Goal: Task Accomplishment & Management: Manage account settings

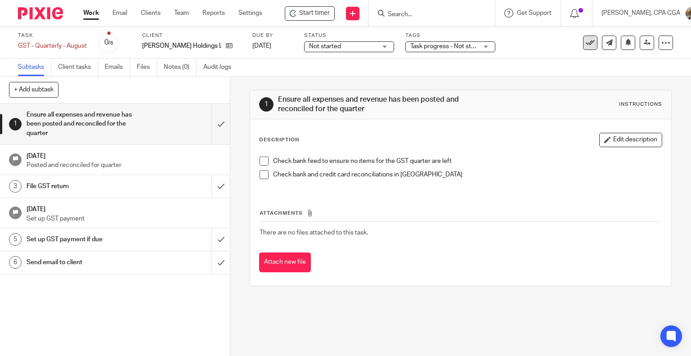
click at [583, 41] on button at bounding box center [590, 43] width 14 height 14
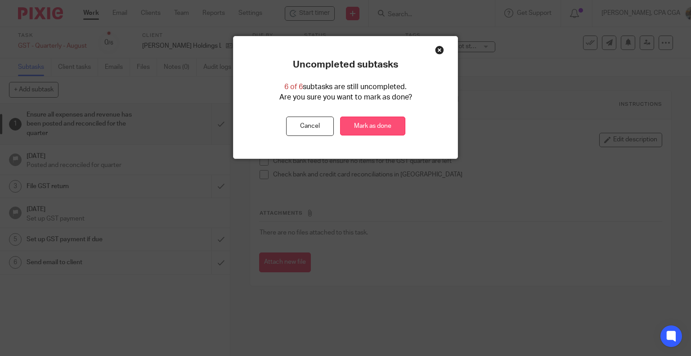
click at [363, 125] on link "Mark as done" at bounding box center [372, 126] width 65 height 19
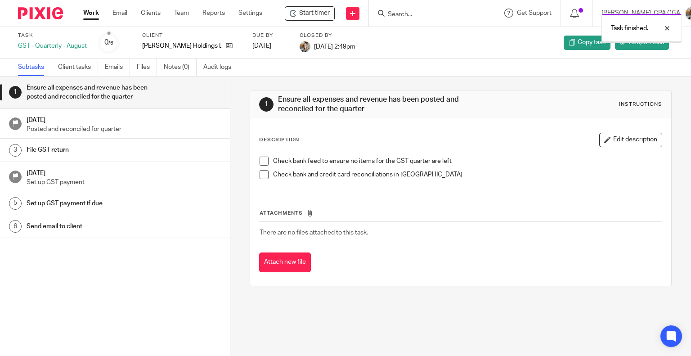
click at [414, 10] on div "Task finished." at bounding box center [514, 26] width 337 height 34
click at [670, 27] on div at bounding box center [660, 28] width 24 height 11
click at [410, 11] on input "Search" at bounding box center [427, 15] width 81 height 8
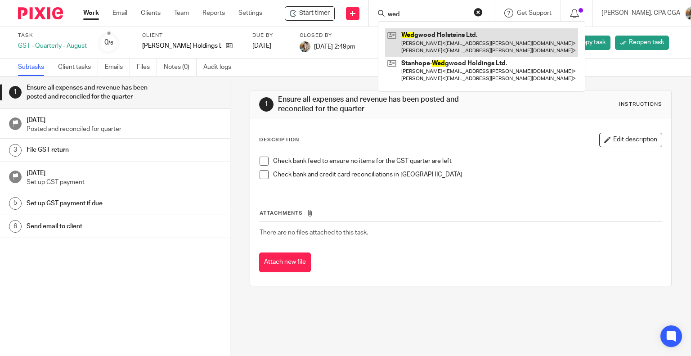
type input "wed"
click at [420, 37] on link at bounding box center [481, 42] width 193 height 28
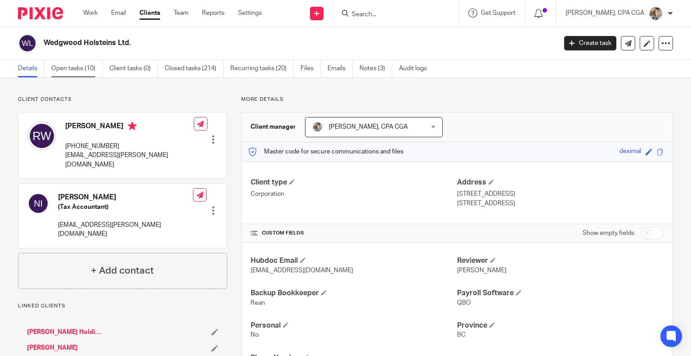
click at [68, 69] on link "Open tasks (10)" at bounding box center [76, 69] width 51 height 18
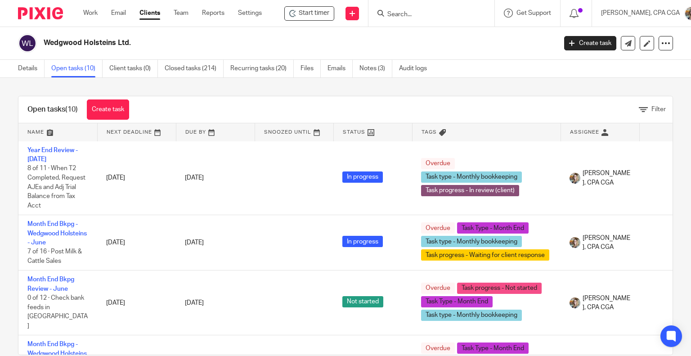
scroll to position [90, 0]
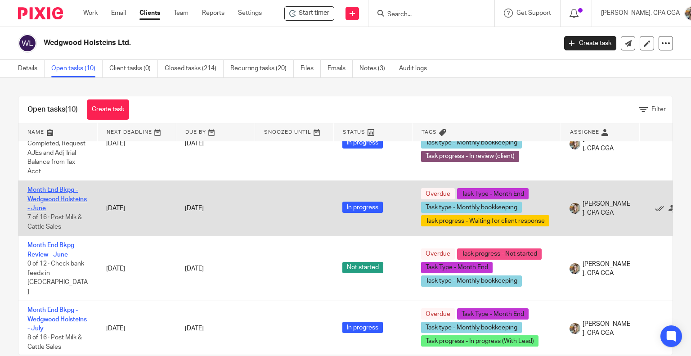
click at [47, 198] on link "Month End Bkpg - Wedgwood Holsteins - June" at bounding box center [56, 199] width 59 height 25
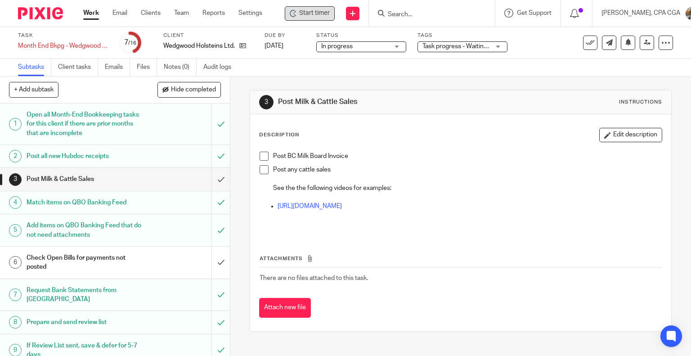
click at [302, 14] on span "Start timer" at bounding box center [314, 13] width 31 height 9
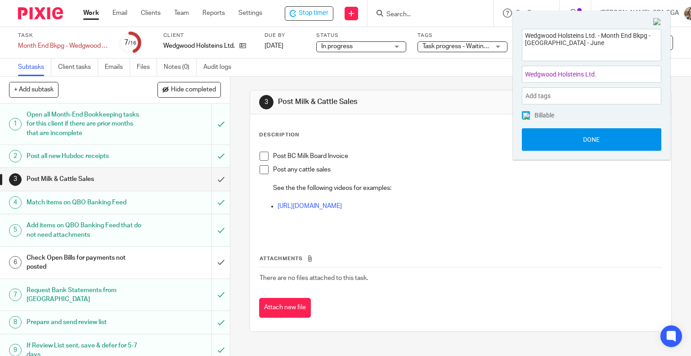
click at [598, 143] on button "Done" at bounding box center [592, 139] width 140 height 23
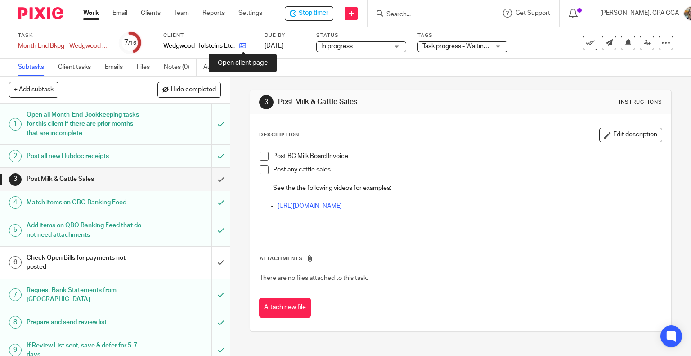
drag, startPoint x: 92, startPoint y: 16, endPoint x: 242, endPoint y: 48, distance: 152.9
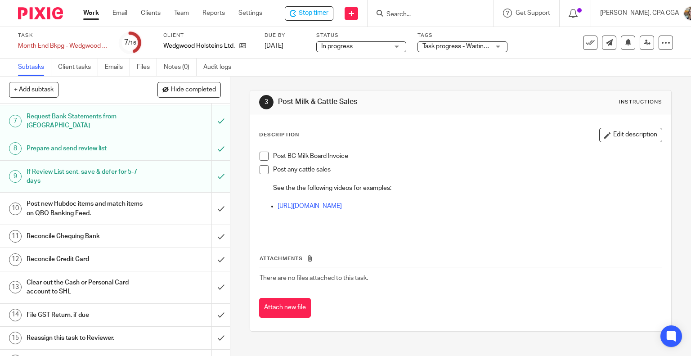
scroll to position [180, 0]
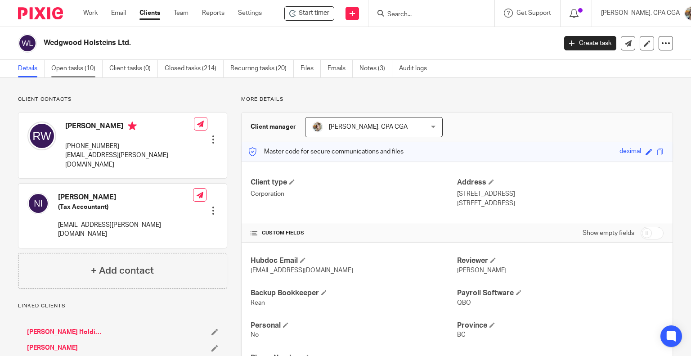
click at [82, 71] on link "Open tasks (10)" at bounding box center [76, 69] width 51 height 18
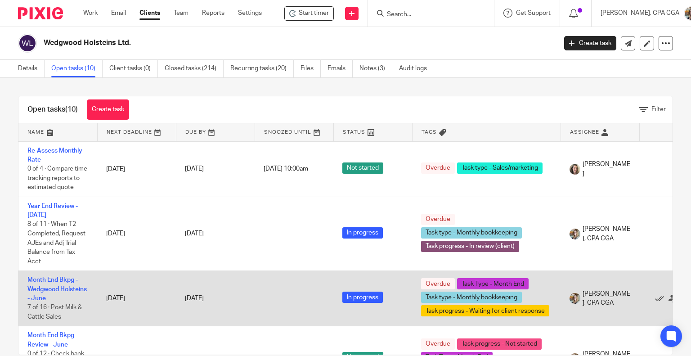
scroll to position [45, 0]
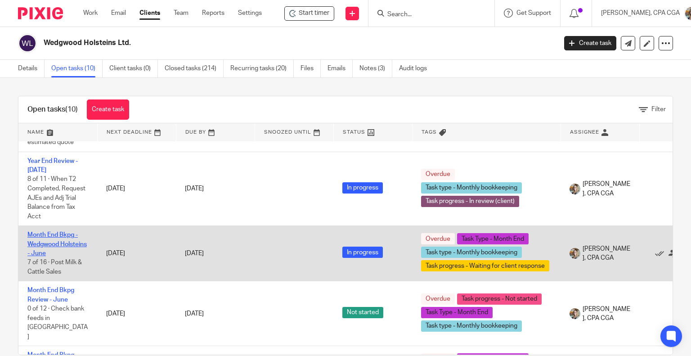
click at [51, 253] on link "Month End Bkpg - Wedgwood Holsteins - June" at bounding box center [56, 244] width 59 height 25
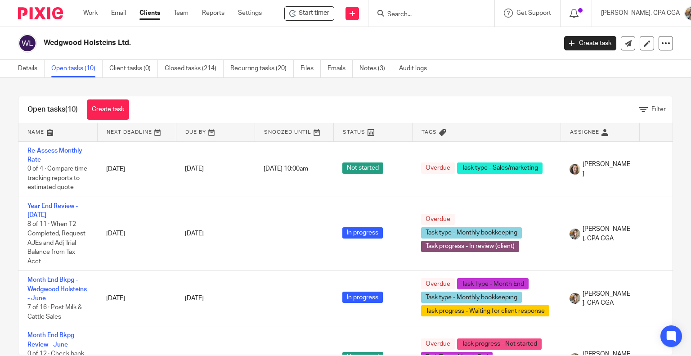
scroll to position [45, 0]
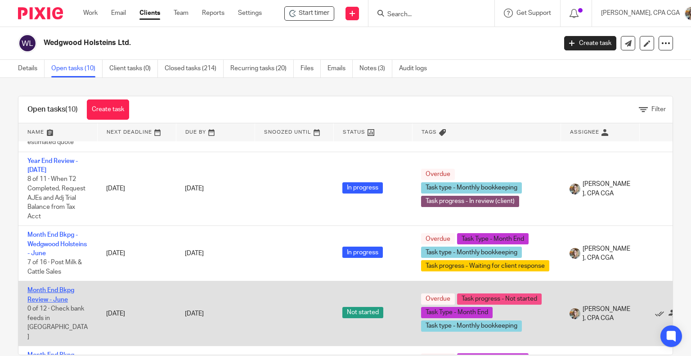
click at [61, 293] on link "Month End Bkpg Review - June" at bounding box center [50, 294] width 47 height 15
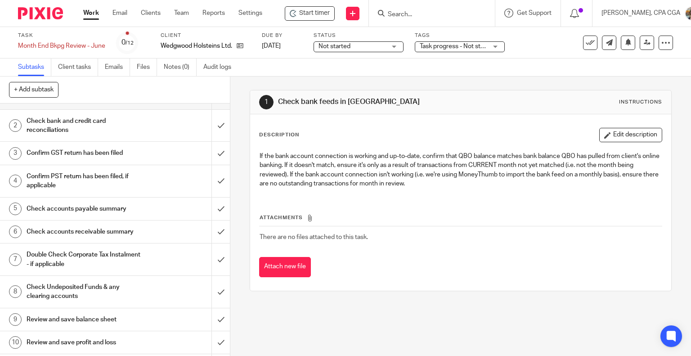
scroll to position [78, 0]
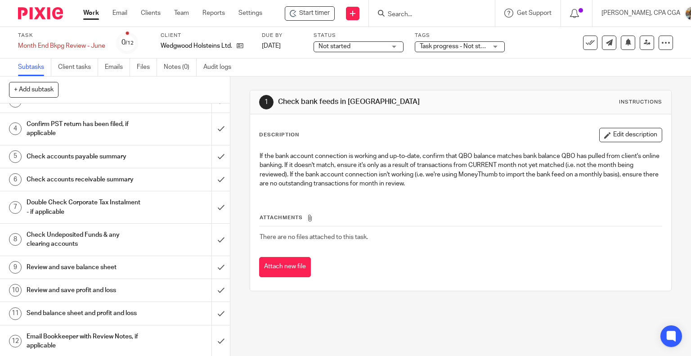
click at [64, 307] on h1 "Send balance sheet and profit and loss" at bounding box center [85, 313] width 117 height 14
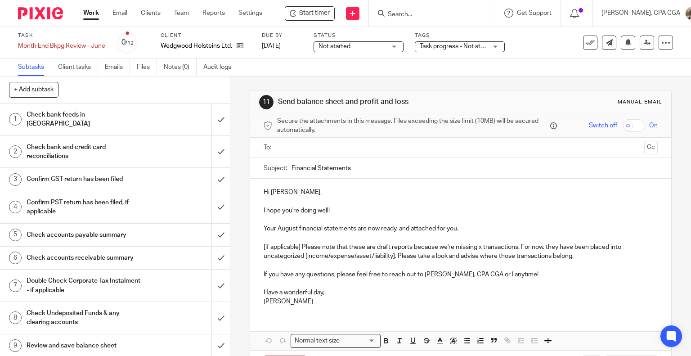
click at [576, 256] on p "[if applicable] Please note that these are draft reports because we're missing …" at bounding box center [461, 252] width 395 height 18
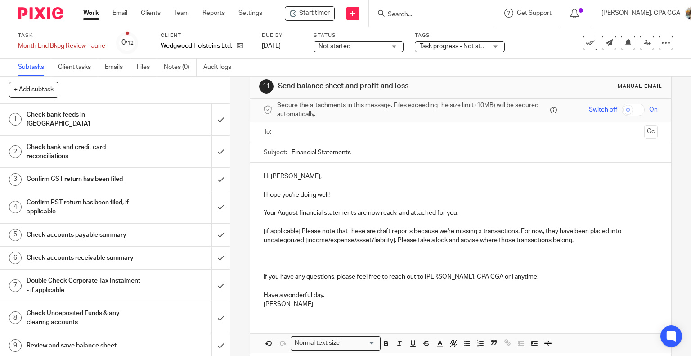
scroll to position [54, 0]
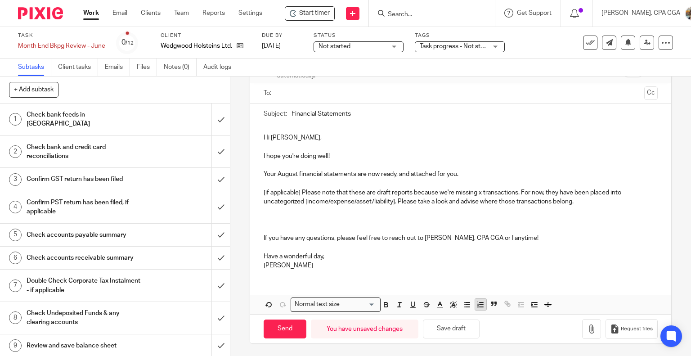
click at [477, 304] on icon "button" at bounding box center [481, 305] width 8 height 8
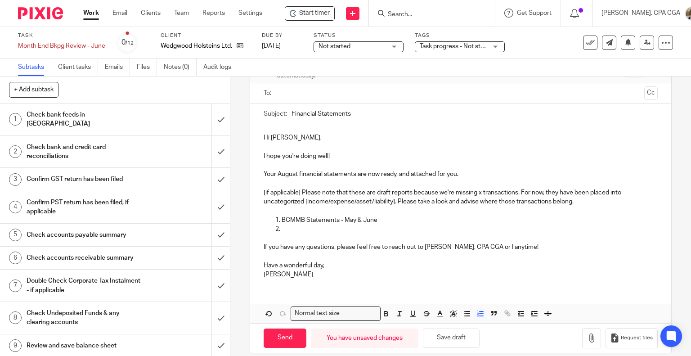
click at [308, 227] on p at bounding box center [470, 229] width 377 height 9
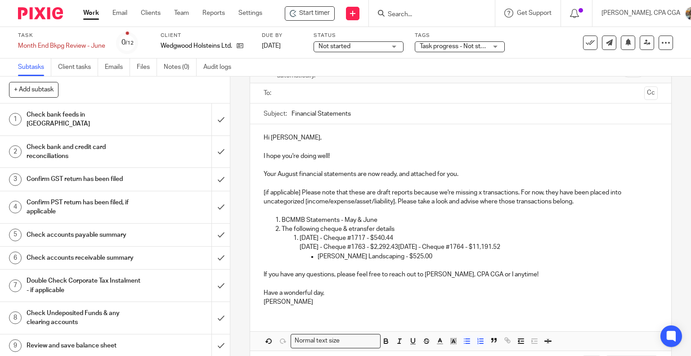
click at [410, 247] on p "[DATE] - Cheque #1717 - $540.44 [DATE] - Cheque #1763 - $2,292.43 [DATE] - Cheq…" at bounding box center [479, 243] width 359 height 18
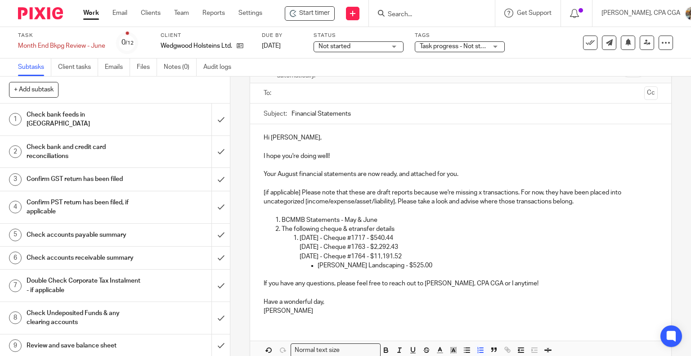
scroll to position [0, 0]
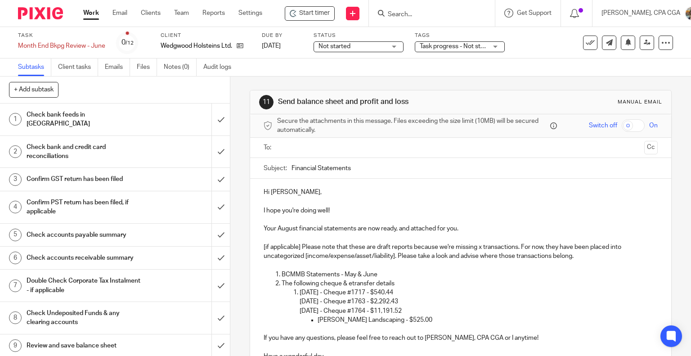
click at [314, 320] on ul "[PERSON_NAME] Landscaping - $525.00" at bounding box center [479, 319] width 359 height 9
click at [313, 293] on p "[DATE] - Cheque #1717 - $540.44 [DATE] - Cheque #1763 - $2,292.43 [DATE] - Cheq…" at bounding box center [479, 301] width 359 height 27
drag, startPoint x: 313, startPoint y: 301, endPoint x: 296, endPoint y: 302, distance: 17.6
click at [296, 302] on ol "[DATE] - Cheque #1717 - $540.44 [DATE] - Cheque #1763 - $2,292.43 [DATE] - Cheq…" at bounding box center [470, 306] width 377 height 36
copy p "06/17"
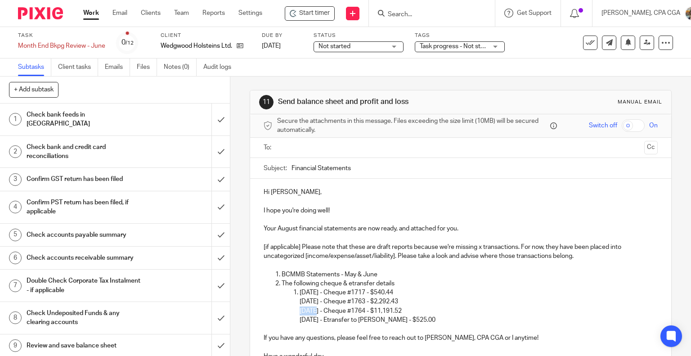
drag, startPoint x: 313, startPoint y: 309, endPoint x: 296, endPoint y: 310, distance: 17.1
click at [296, 310] on ol "[DATE] - Cheque #1717 - $540.44 [DATE] - Cheque #1763 - $2,292.43 [DATE] - Cheq…" at bounding box center [470, 306] width 377 height 36
click at [312, 301] on p "[DATE] - Cheque #1717 - $540.44 [DATE] - Cheque #1763 - $2,292.43 [DATE] - Cheq…" at bounding box center [479, 301] width 359 height 27
click at [307, 292] on p "[DATE] - Cheque #1717 - $540.44 [DATE] - Cheque #1763 - $2,292.43 [DATE] - Cheq…" at bounding box center [479, 301] width 359 height 27
click at [306, 291] on p "05/2025 - Cheque #1717 - $540.44 [DATE] - Cheque #1763 - $2,292.43 [DATE] - Che…" at bounding box center [479, 301] width 359 height 27
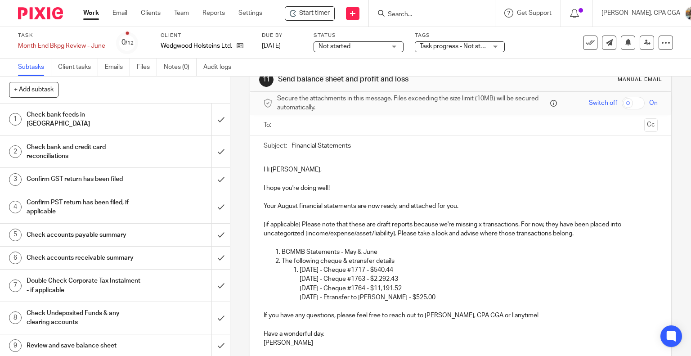
scroll to position [90, 0]
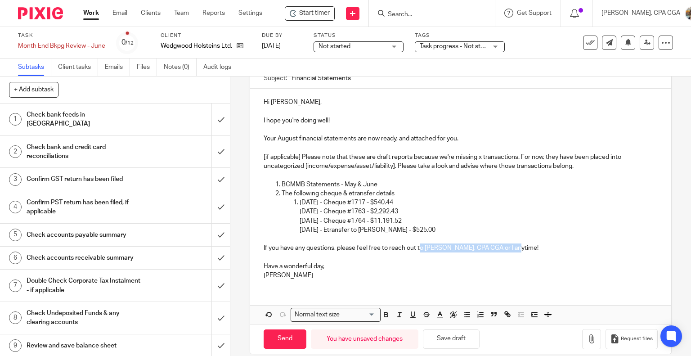
drag, startPoint x: 510, startPoint y: 246, endPoint x: 417, endPoint y: 248, distance: 92.7
click at [417, 248] on p "If you have any questions, please feel free to reach out to [PERSON_NAME], CPA …" at bounding box center [461, 247] width 395 height 9
click at [445, 340] on button "Save draft" at bounding box center [451, 338] width 57 height 19
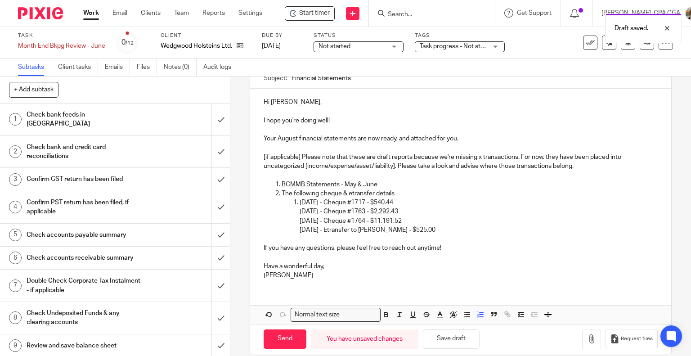
click at [379, 184] on p "BCMMB Statements - May & June" at bounding box center [470, 184] width 377 height 9
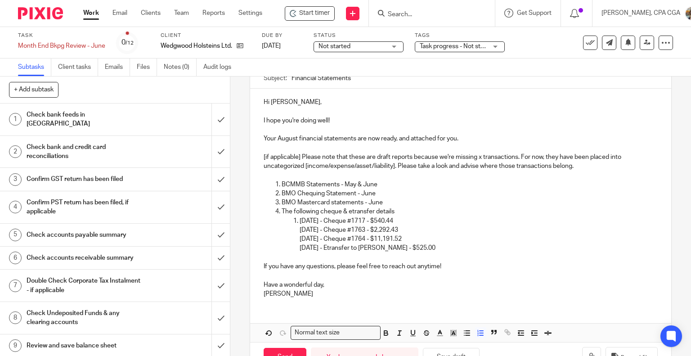
click at [360, 203] on p "BMO Mastercard statements - June" at bounding box center [470, 202] width 377 height 9
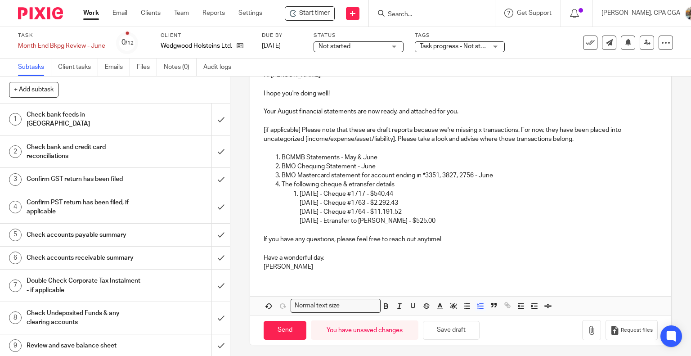
scroll to position [118, 0]
click at [445, 327] on button "Save draft" at bounding box center [451, 329] width 57 height 19
